Goal: Information Seeking & Learning: Understand process/instructions

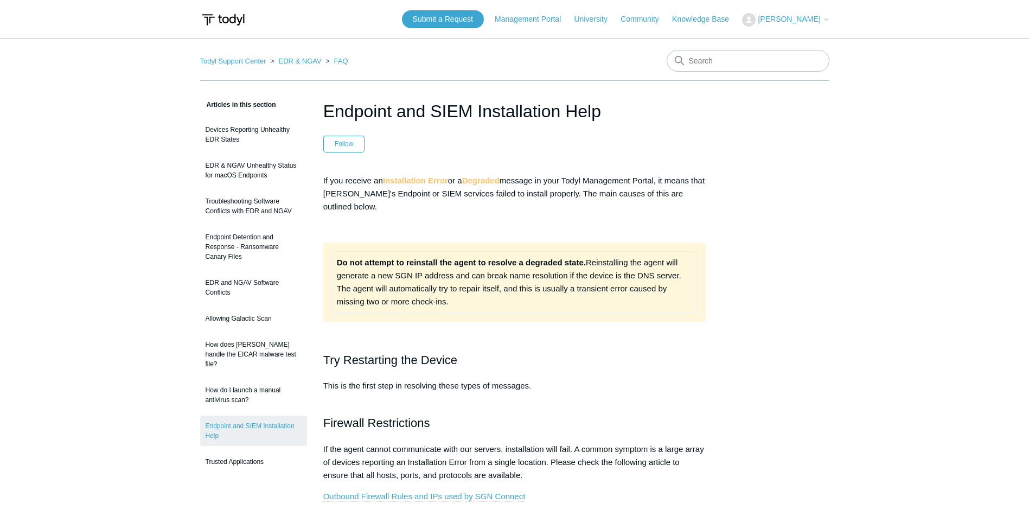
scroll to position [54, 0]
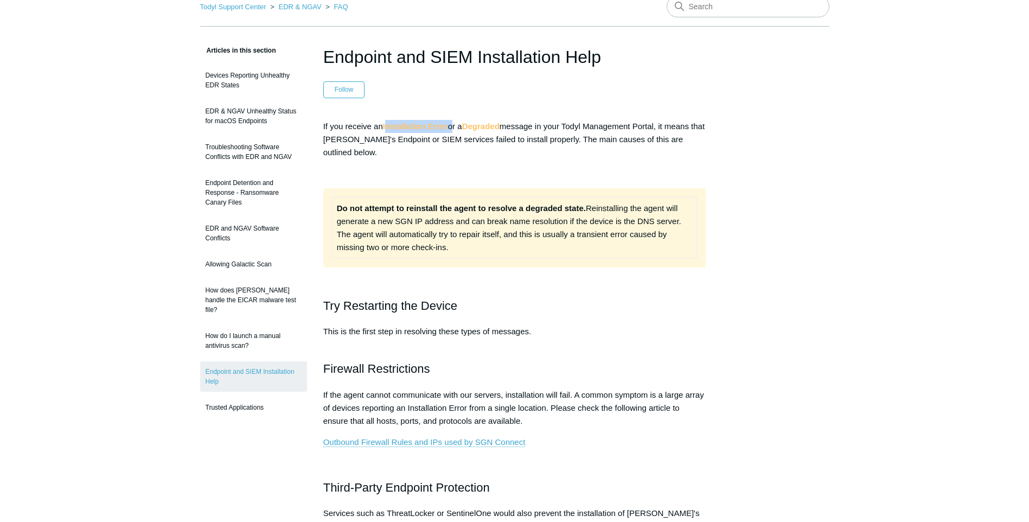
drag, startPoint x: 385, startPoint y: 127, endPoint x: 450, endPoint y: 128, distance: 65.1
click at [450, 128] on p "If you receive an Installation Error or a Degraded message in your Todyl Manage…" at bounding box center [514, 139] width 383 height 39
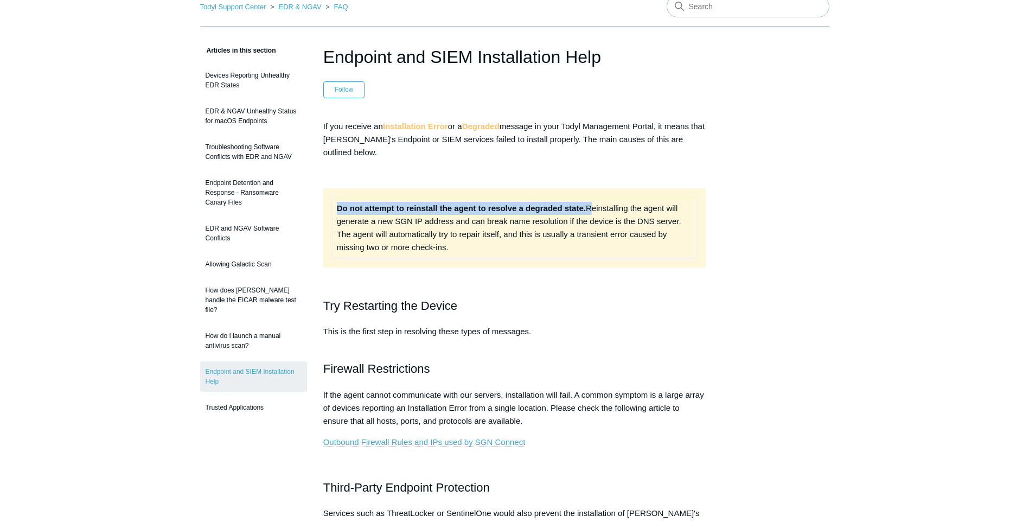
drag, startPoint x: 339, startPoint y: 195, endPoint x: 586, endPoint y: 194, distance: 246.8
click at [586, 197] on td "Do not attempt to reinstall the agent to resolve a degraded state. Reinstalling…" at bounding box center [514, 227] width 365 height 61
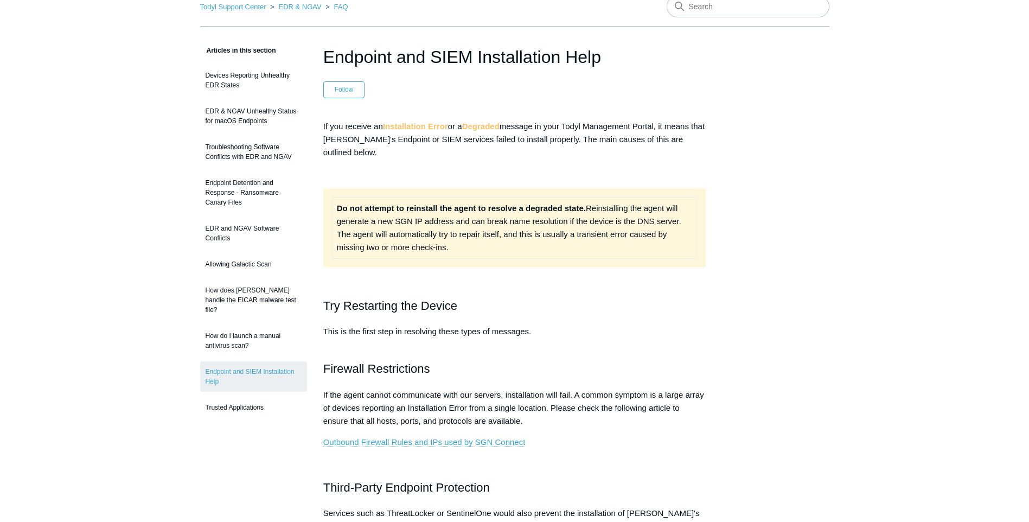
click at [377, 210] on td "Do not attempt to reinstall the agent to resolve a degraded state. Reinstalling…" at bounding box center [514, 227] width 365 height 61
drag, startPoint x: 379, startPoint y: 221, endPoint x: 607, endPoint y: 222, distance: 228.4
click at [607, 222] on td "Do not attempt to reinstall the agent to resolve a degraded state. Reinstalling…" at bounding box center [514, 227] width 365 height 61
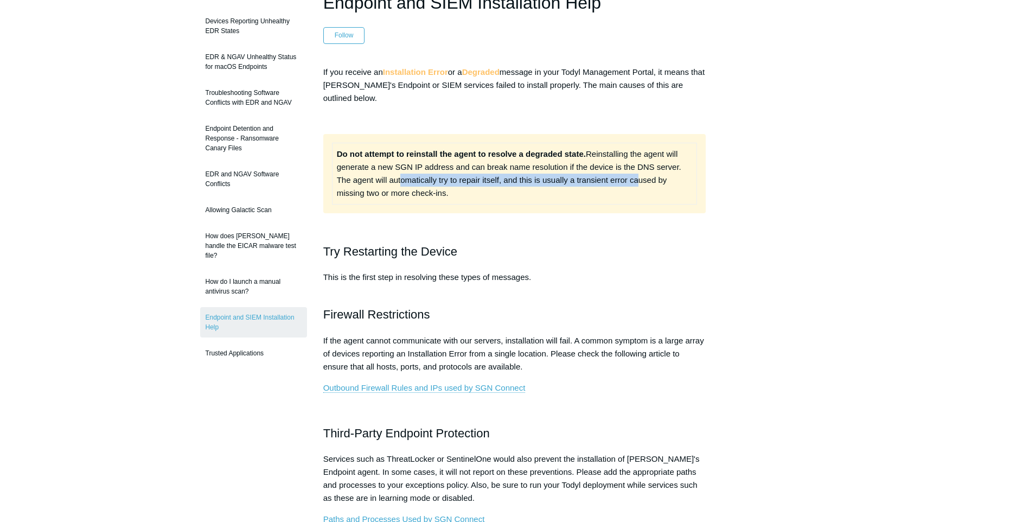
scroll to position [163, 0]
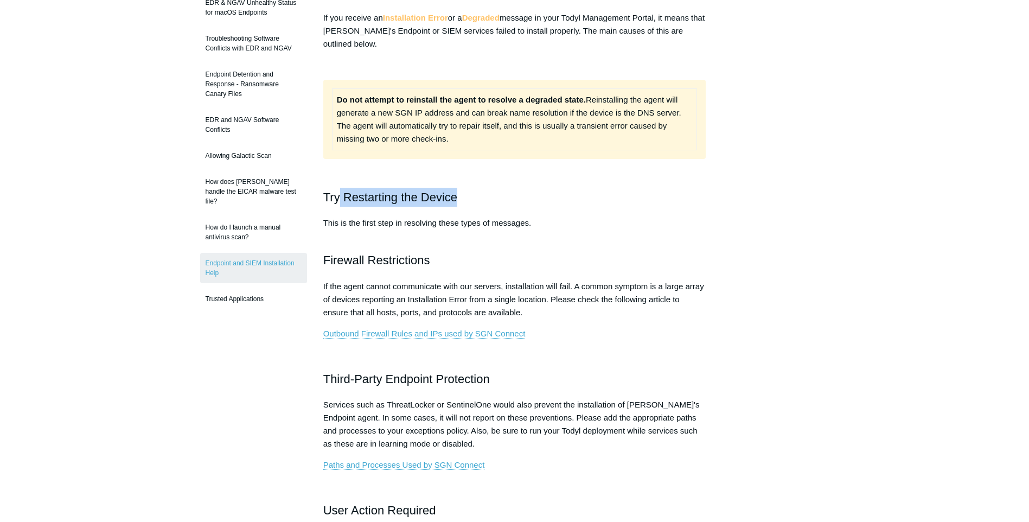
drag, startPoint x: 337, startPoint y: 183, endPoint x: 471, endPoint y: 183, distance: 133.4
click at [471, 188] on h2 "Try Restarting the Device" at bounding box center [514, 197] width 383 height 19
drag, startPoint x: 335, startPoint y: 248, endPoint x: 454, endPoint y: 247, distance: 119.3
click at [454, 251] on h2 "Firewall Restrictions" at bounding box center [514, 260] width 383 height 19
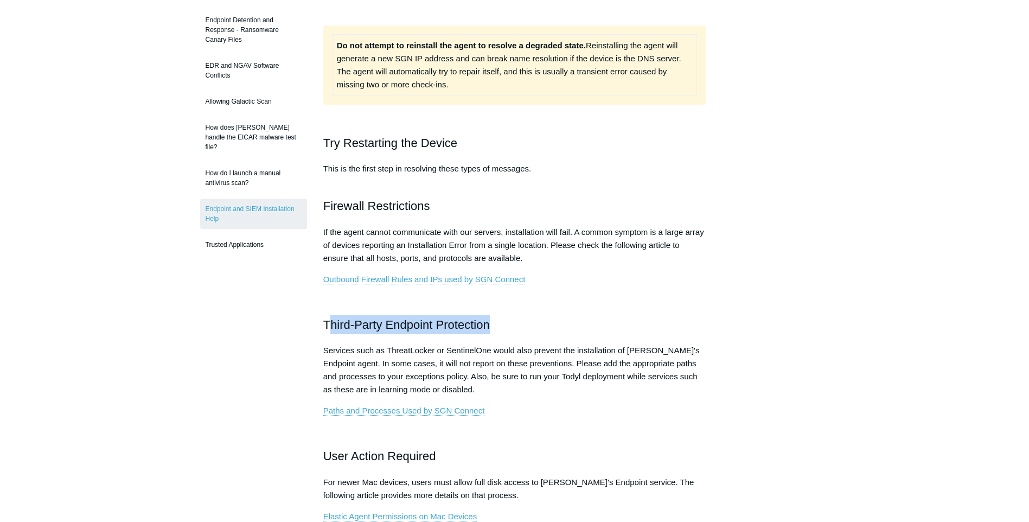
drag, startPoint x: 333, startPoint y: 311, endPoint x: 515, endPoint y: 309, distance: 182.3
click at [515, 315] on h2 "Third-Party Endpoint Protection" at bounding box center [514, 324] width 383 height 19
drag, startPoint x: 515, startPoint y: 309, endPoint x: 490, endPoint y: 337, distance: 38.0
click at [490, 344] on p "Services such as ThreatLocker or SentinelOne would also prevent the installatio…" at bounding box center [514, 370] width 383 height 52
click at [378, 353] on p "Services such as ThreatLocker or SentinelOne would also prevent the installatio…" at bounding box center [514, 370] width 383 height 52
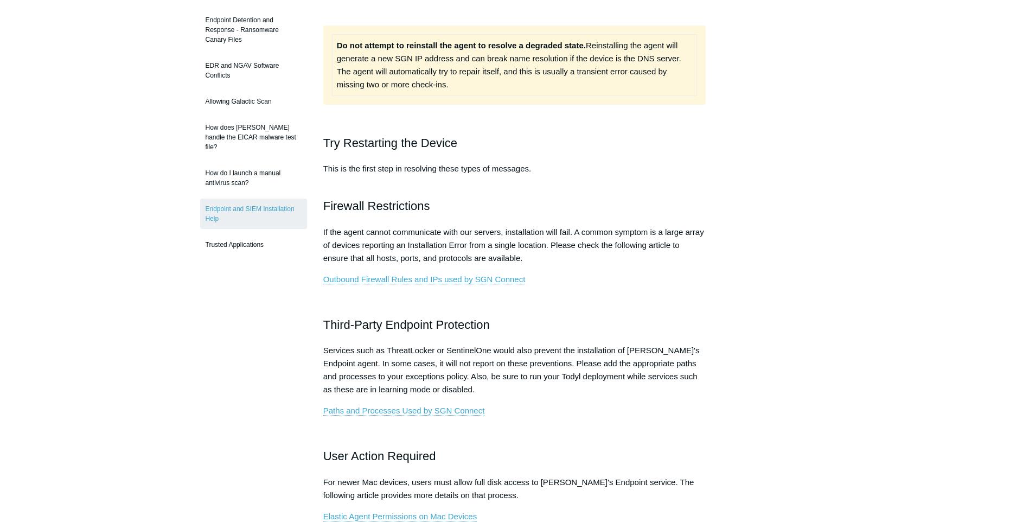
scroll to position [271, 0]
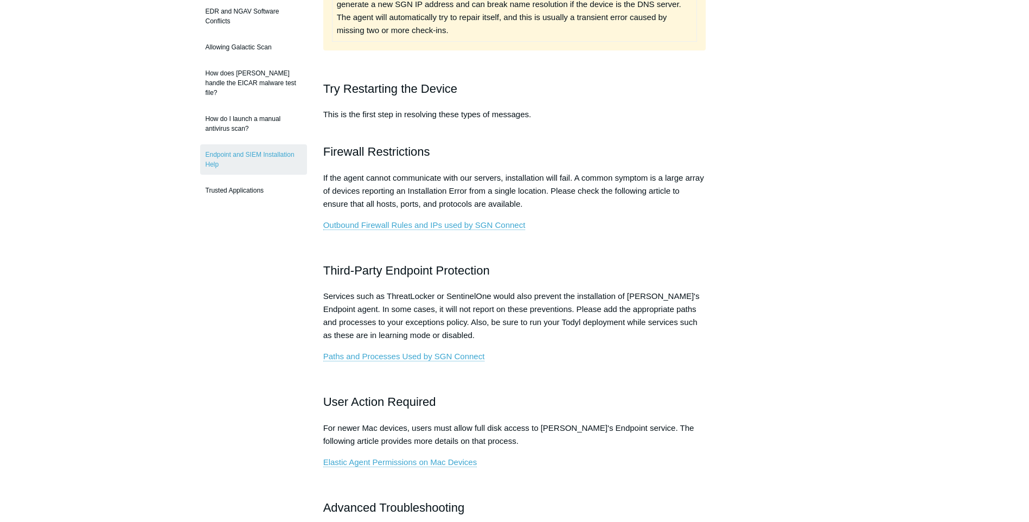
click at [586, 50] on h2 at bounding box center [514, 59] width 383 height 19
drag, startPoint x: 367, startPoint y: 299, endPoint x: 537, endPoint y: 298, distance: 169.8
click at [537, 298] on p "Services such as ThreatLocker or SentinelOne would also prevent the installatio…" at bounding box center [514, 316] width 383 height 52
click at [552, 295] on p "Services such as ThreatLocker or SentinelOne would also prevent the installatio…" at bounding box center [514, 316] width 383 height 52
drag, startPoint x: 547, startPoint y: 297, endPoint x: 681, endPoint y: 298, distance: 134.0
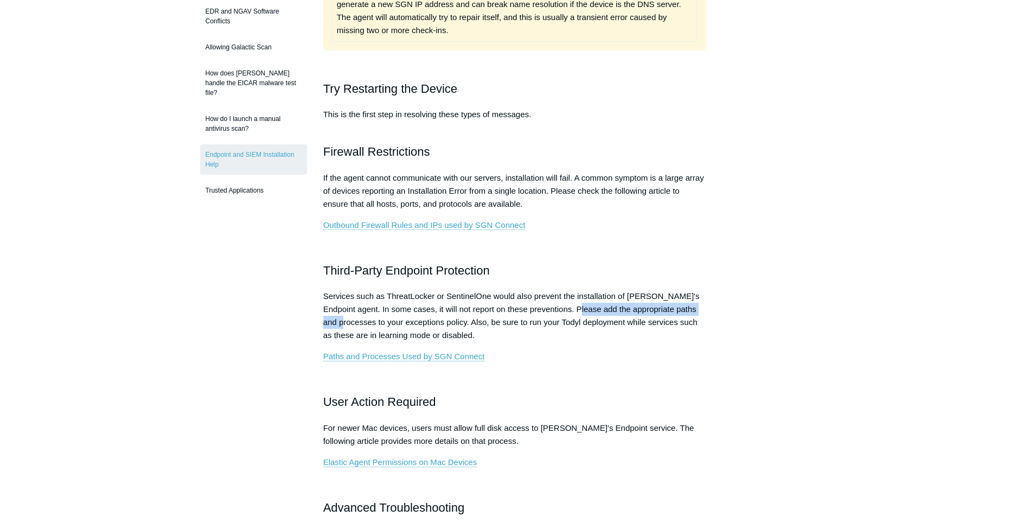
click at [681, 298] on p "Services such as ThreatLocker or SentinelOne would also prevent the installatio…" at bounding box center [514, 316] width 383 height 52
click at [408, 352] on link "Paths and Processes Used by SGN Connect" at bounding box center [404, 357] width 162 height 10
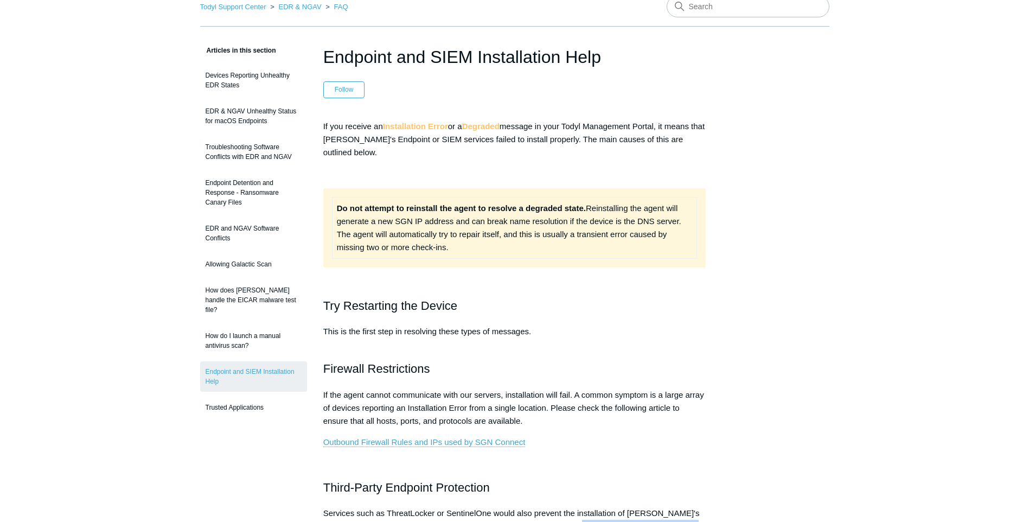
scroll to position [0, 0]
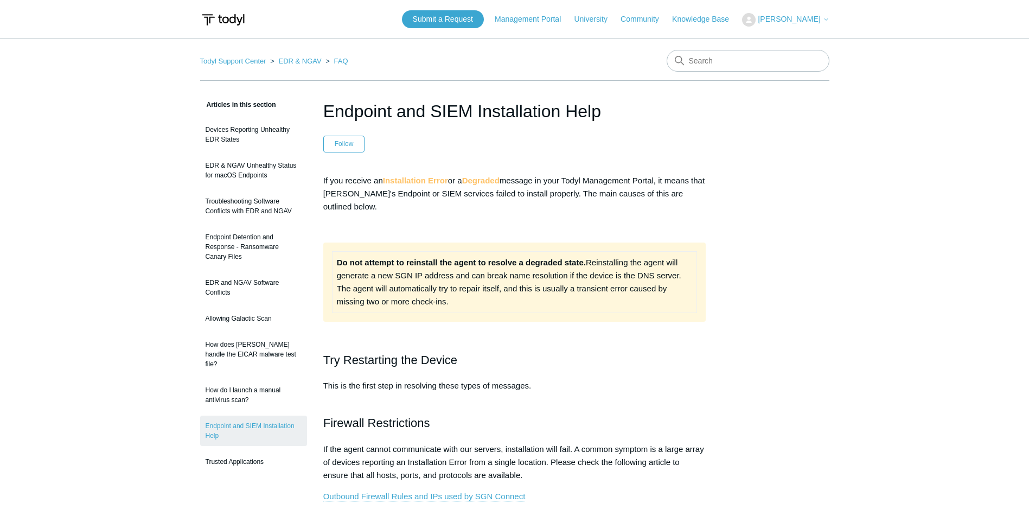
click at [507, 274] on td "Do not attempt to reinstall the agent to resolve a degraded state. Reinstalling…" at bounding box center [514, 281] width 365 height 61
drag, startPoint x: 380, startPoint y: 261, endPoint x: 634, endPoint y: 264, distance: 253.3
click at [634, 264] on td "Do not attempt to reinstall the agent to resolve a degraded state. Reinstalling…" at bounding box center [514, 281] width 365 height 61
drag, startPoint x: 407, startPoint y: 276, endPoint x: 578, endPoint y: 275, distance: 170.9
click at [578, 275] on td "Do not attempt to reinstall the agent to resolve a degraded state. Reinstalling…" at bounding box center [514, 281] width 365 height 61
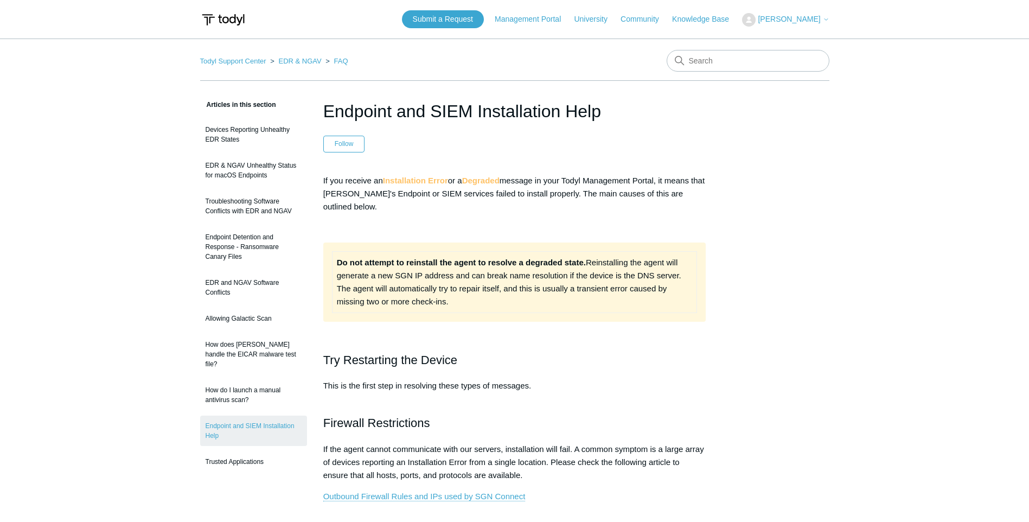
drag, startPoint x: 578, startPoint y: 275, endPoint x: 592, endPoint y: 273, distance: 14.2
click at [593, 273] on td "Do not attempt to reinstall the agent to resolve a degraded state. Reinstalling…" at bounding box center [514, 281] width 365 height 61
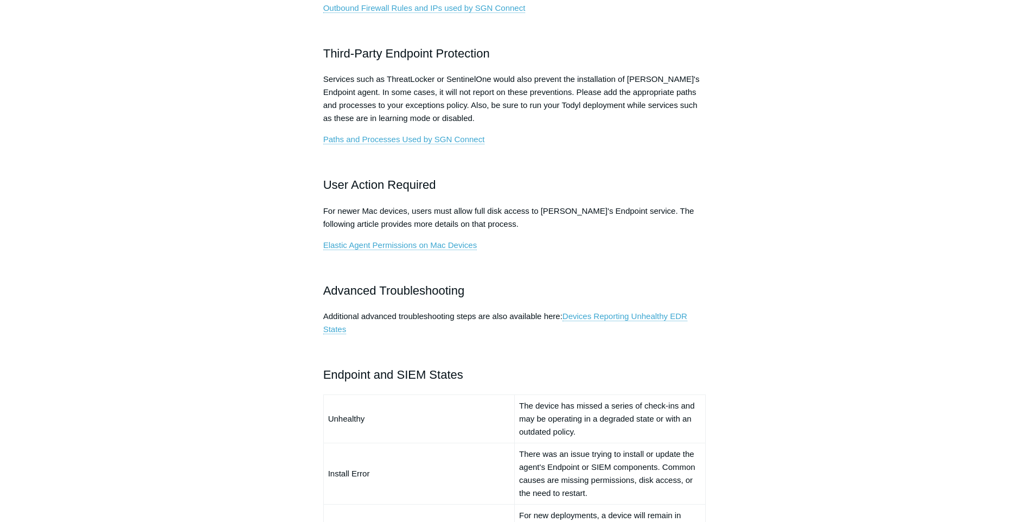
scroll to position [597, 0]
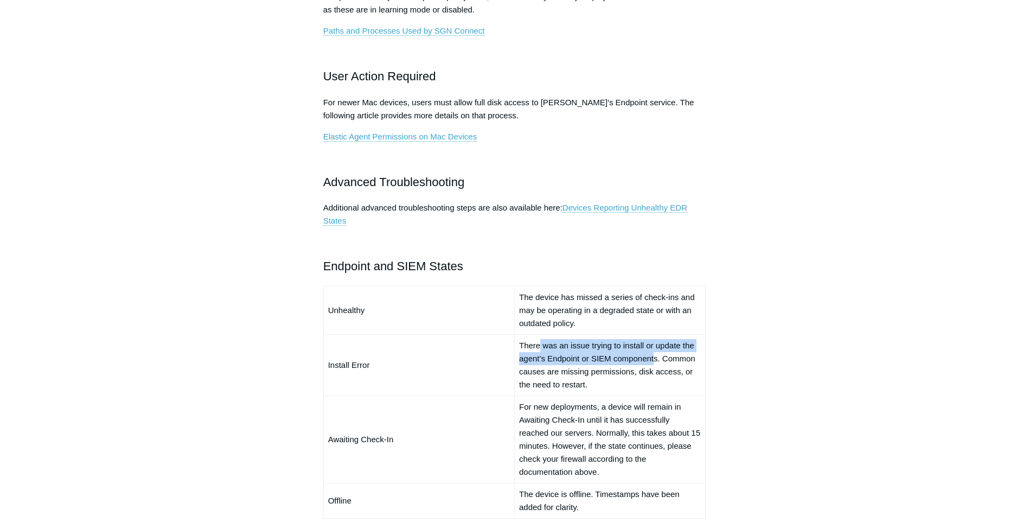
drag, startPoint x: 540, startPoint y: 323, endPoint x: 650, endPoint y: 332, distance: 109.9
click at [650, 334] on td "There was an issue trying to install or update the agent's Endpoint or SIEM com…" at bounding box center [609, 364] width 191 height 61
drag, startPoint x: 650, startPoint y: 332, endPoint x: 658, endPoint y: 335, distance: 8.8
click at [658, 335] on td "There was an issue trying to install or update the agent's Endpoint or SIEM com…" at bounding box center [609, 364] width 191 height 61
